Goal: Obtain resource: Obtain resource

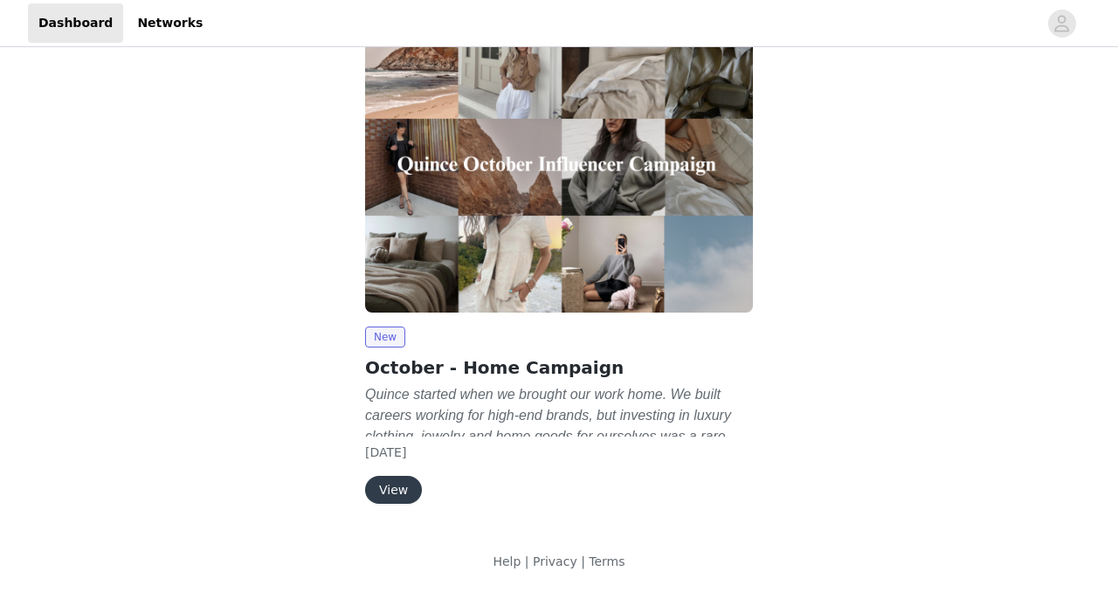
scroll to position [50, 0]
click at [387, 489] on button "View" at bounding box center [393, 490] width 57 height 28
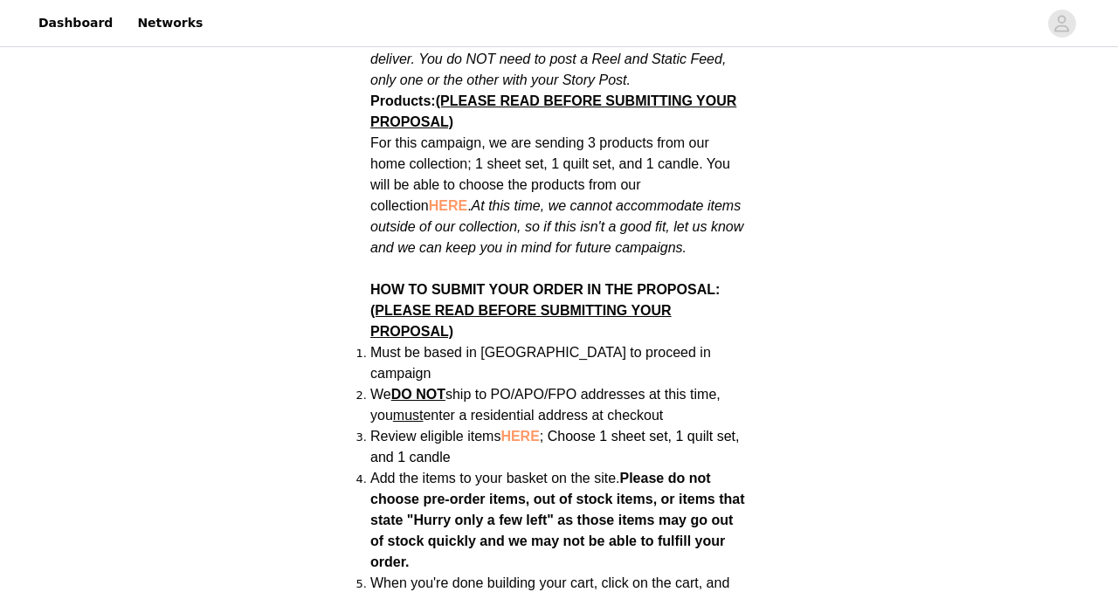
scroll to position [1161, 0]
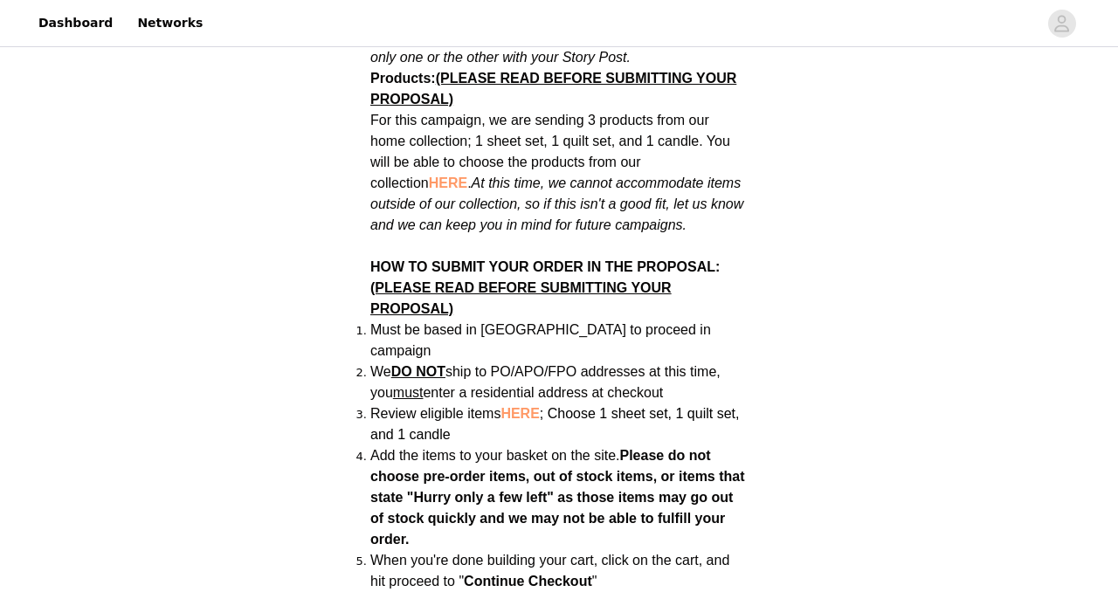
click at [532, 406] on span "HERE" at bounding box center [519, 413] width 38 height 15
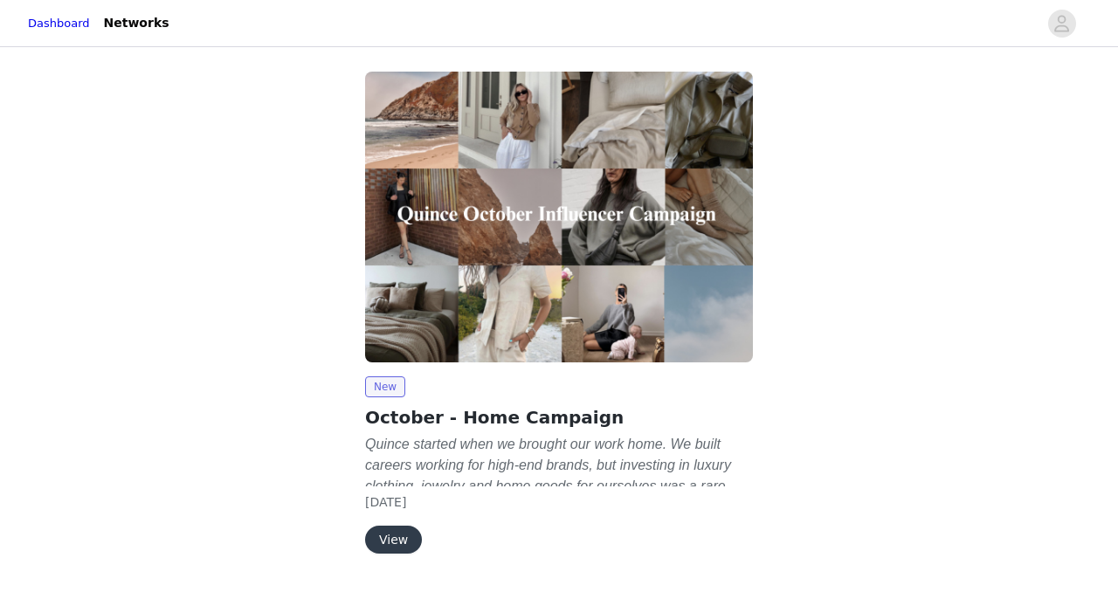
click at [388, 553] on button "View" at bounding box center [393, 540] width 57 height 28
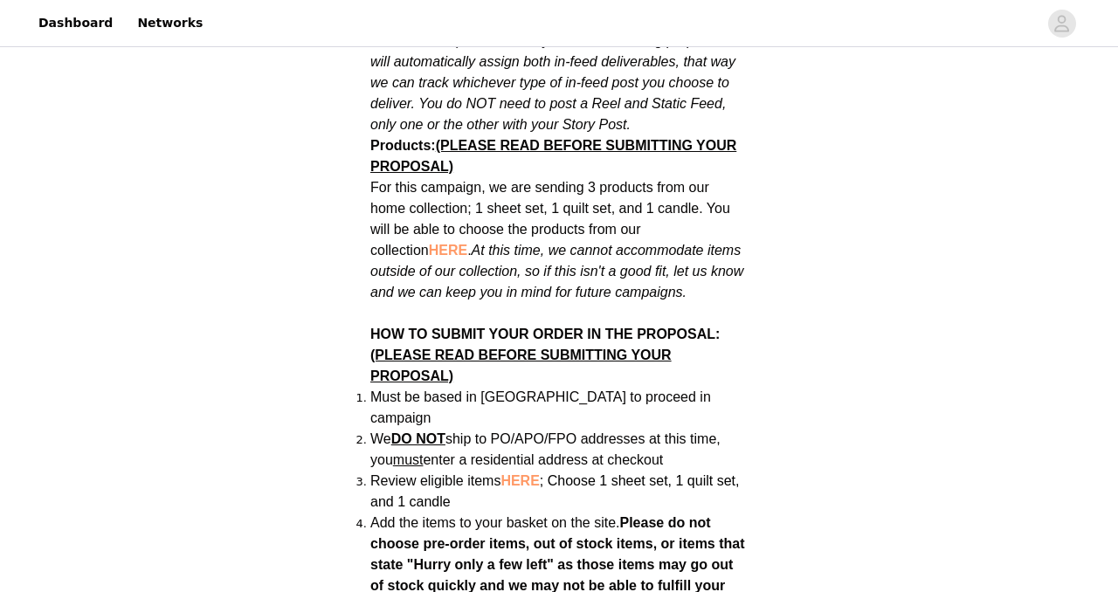
scroll to position [1102, 0]
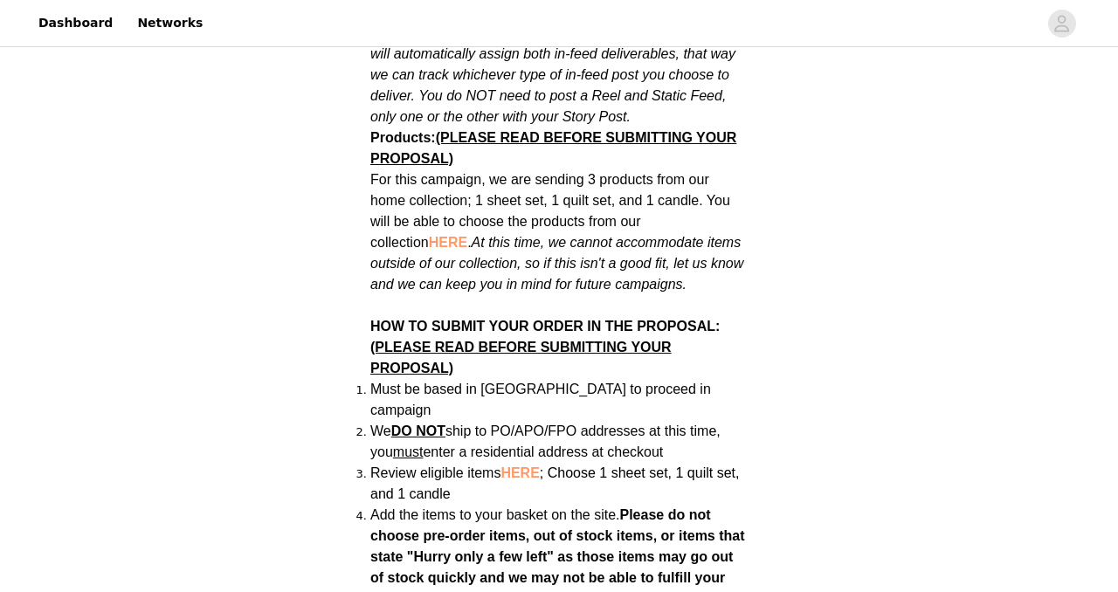
click at [527, 465] on span "HERE" at bounding box center [519, 472] width 38 height 15
